Goal: Information Seeking & Learning: Learn about a topic

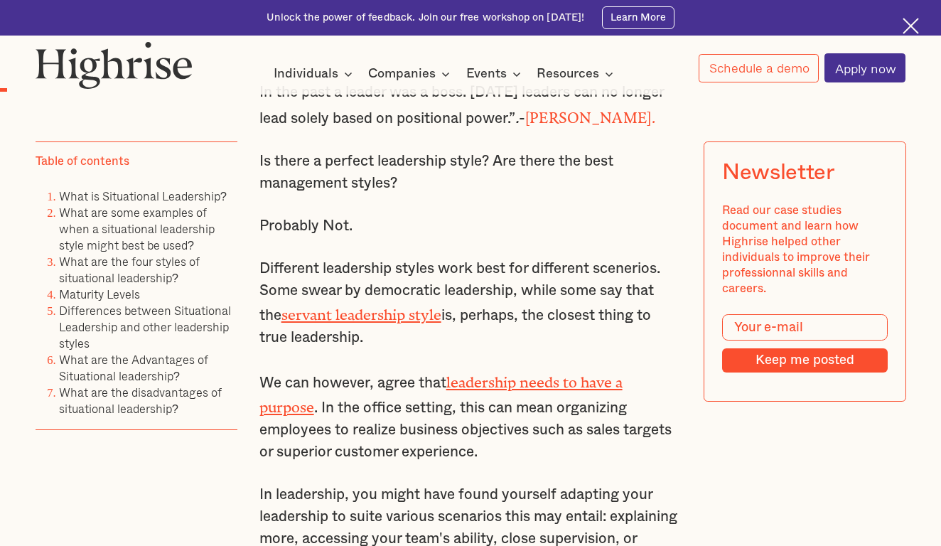
scroll to position [904, 0]
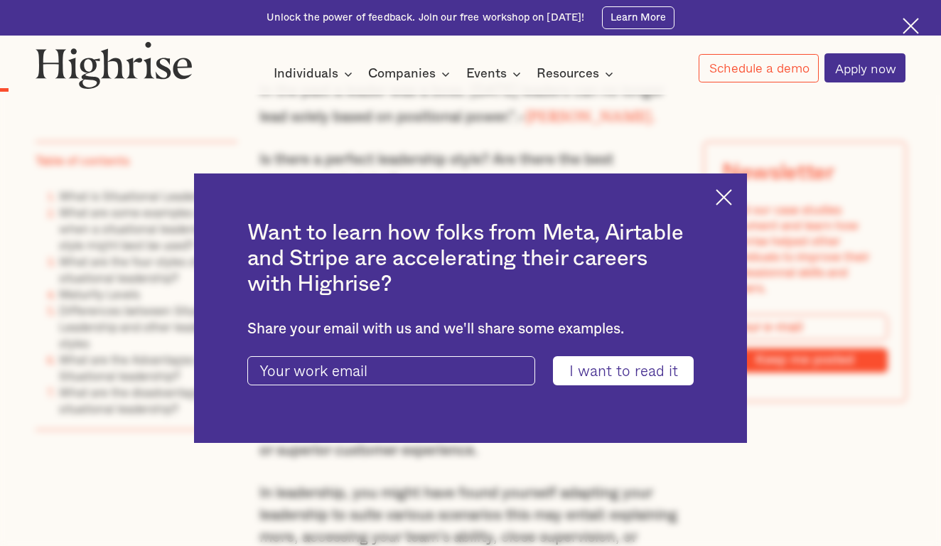
click at [725, 198] on img at bounding box center [724, 197] width 16 height 16
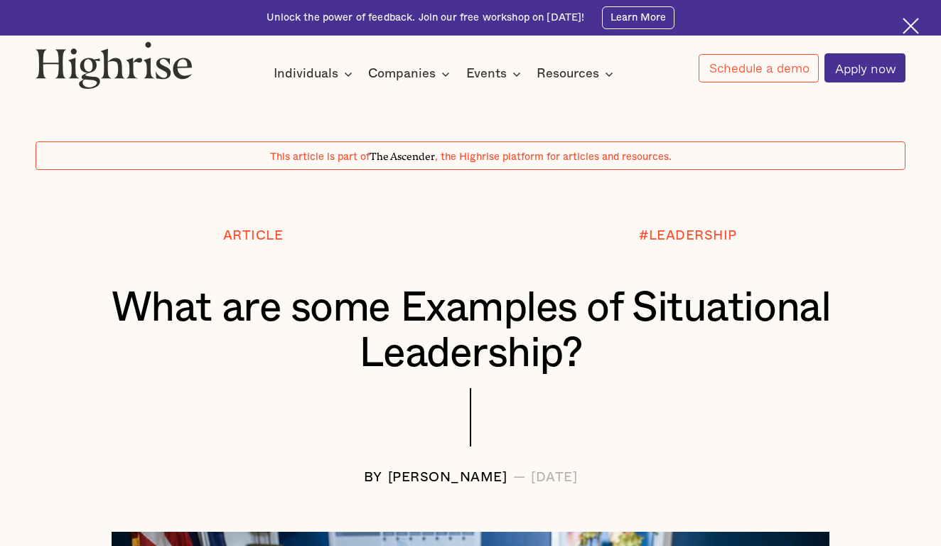
scroll to position [0, 0]
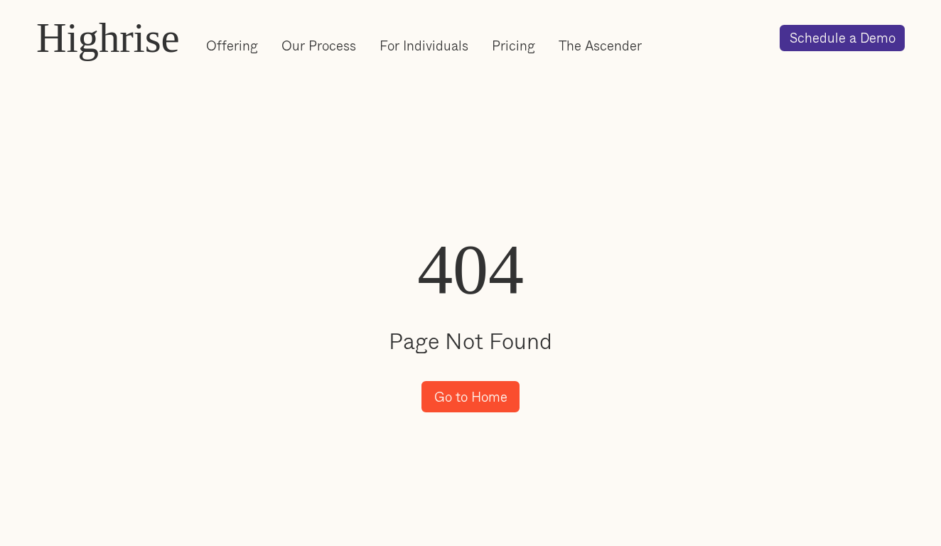
click at [478, 402] on link "Go to Home" at bounding box center [471, 396] width 98 height 31
click at [213, 50] on link "Offering" at bounding box center [232, 45] width 52 height 18
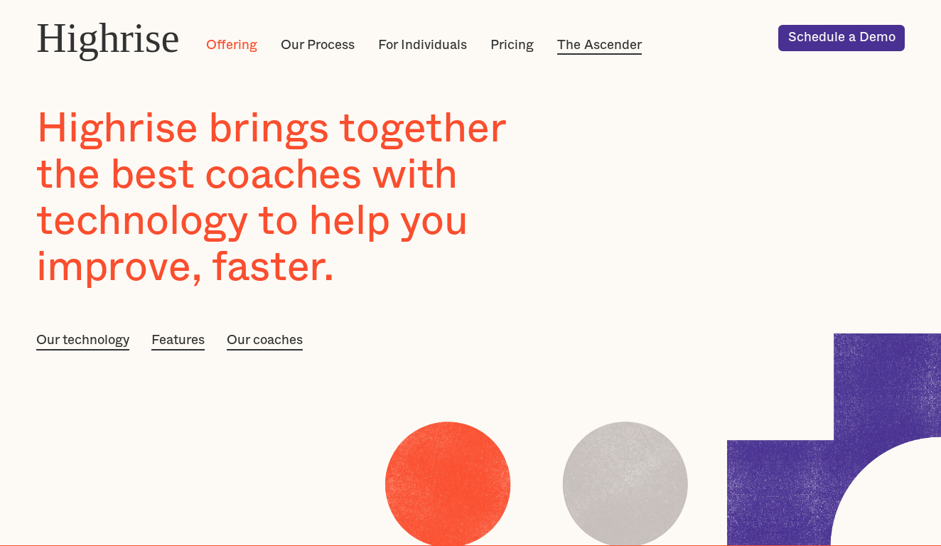
click at [604, 45] on link "The Ascender" at bounding box center [599, 45] width 85 height 18
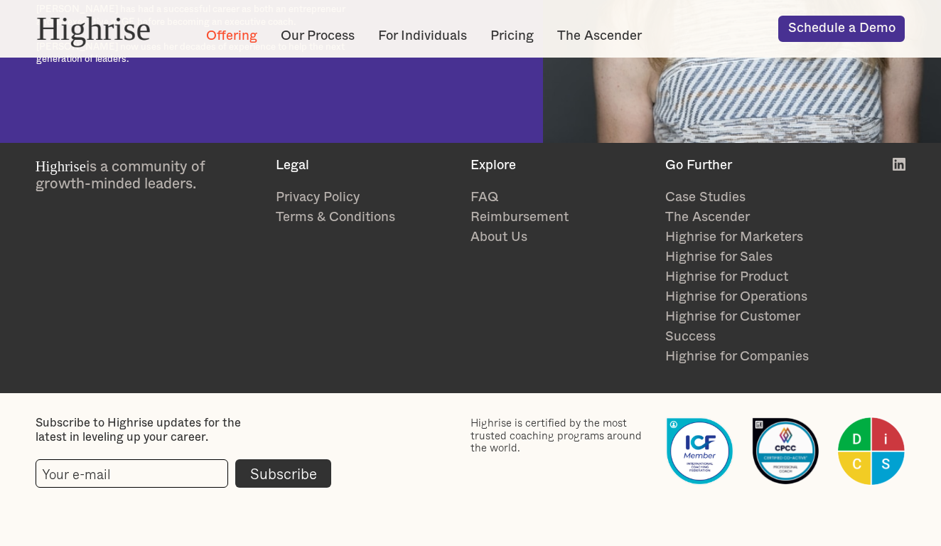
scroll to position [1647, 0]
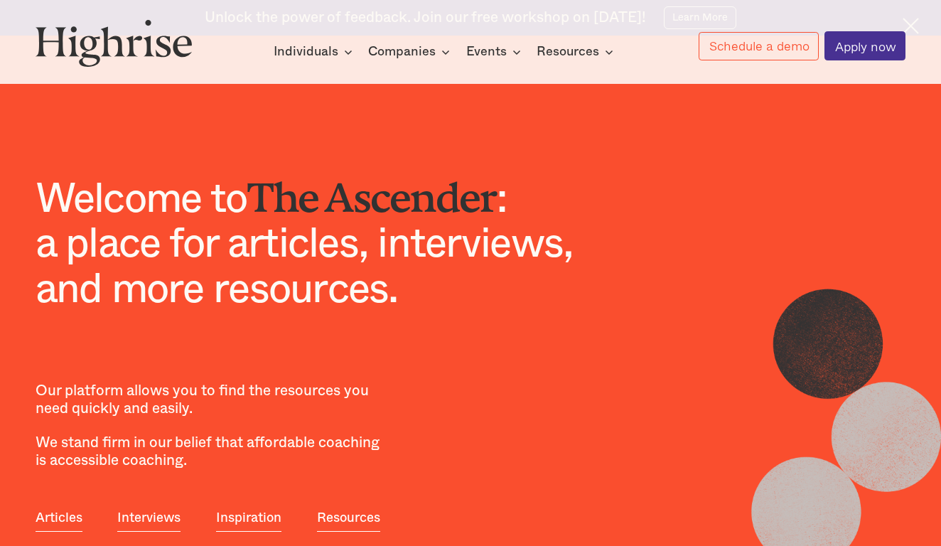
click at [912, 26] on div "How It Works Individuals Programs 1 Highrise Leader A 6-month program to grow l…" at bounding box center [470, 39] width 941 height 41
